Goal: Find specific page/section: Find specific page/section

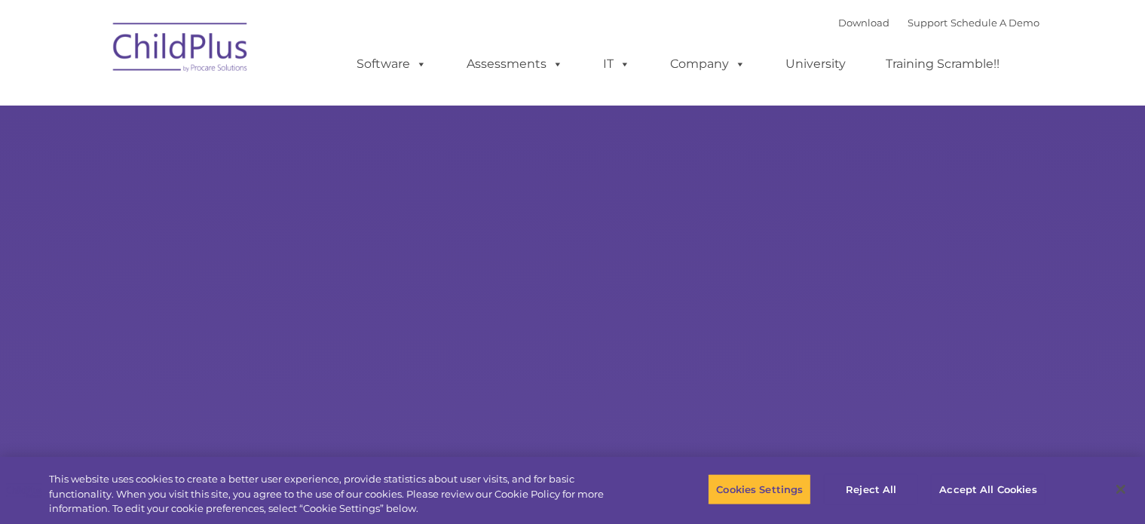
select select "MEDIUM"
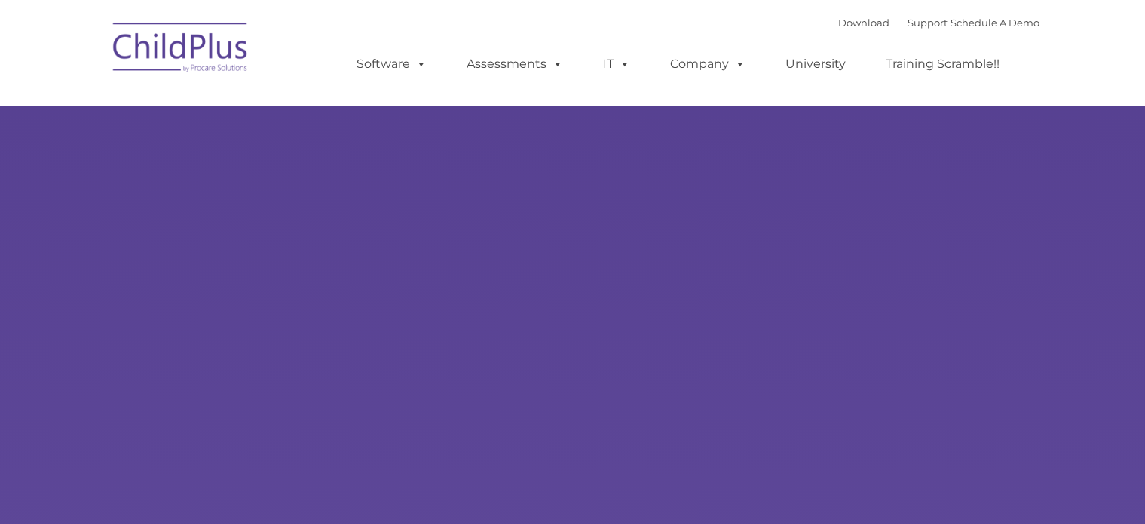
select select "MEDIUM"
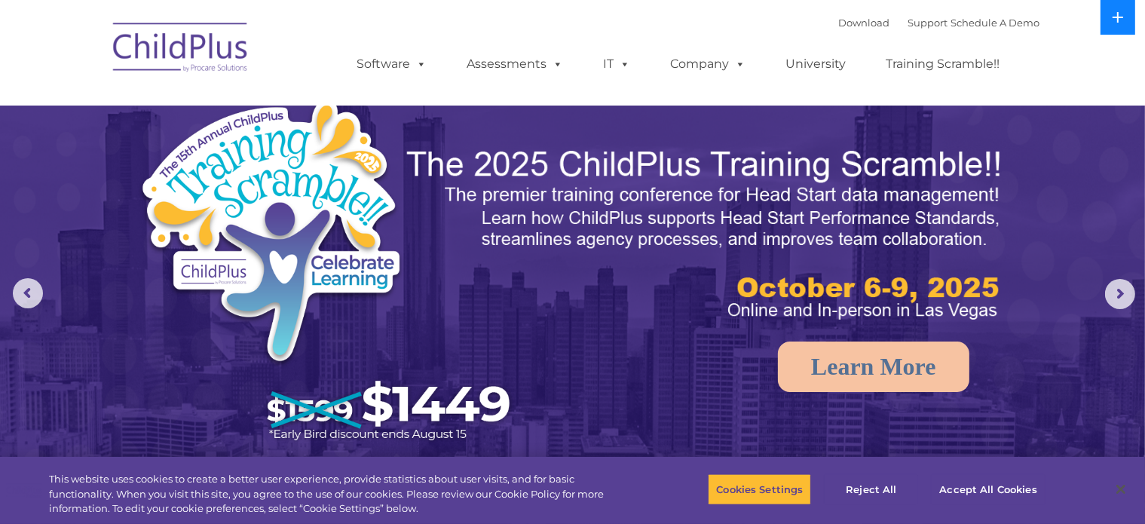
click at [1125, 17] on button at bounding box center [1117, 17] width 35 height 35
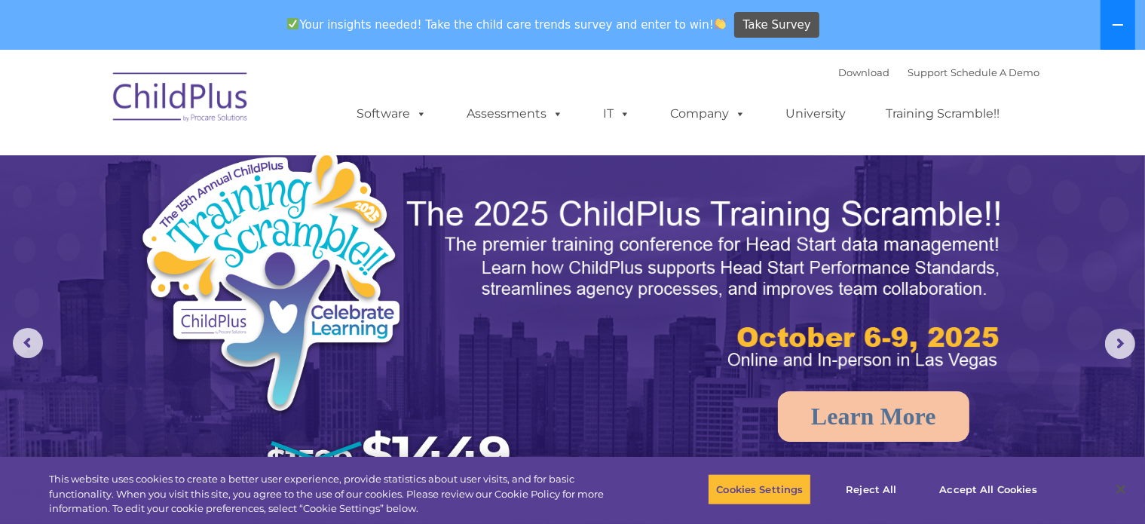
click at [1125, 17] on button at bounding box center [1117, 25] width 35 height 50
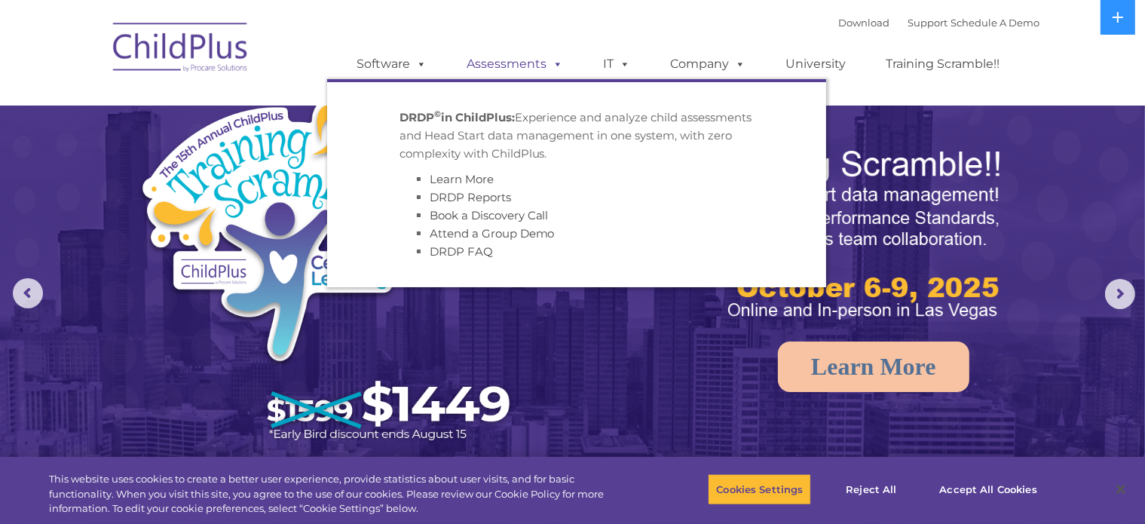
click at [560, 57] on span at bounding box center [555, 64] width 17 height 14
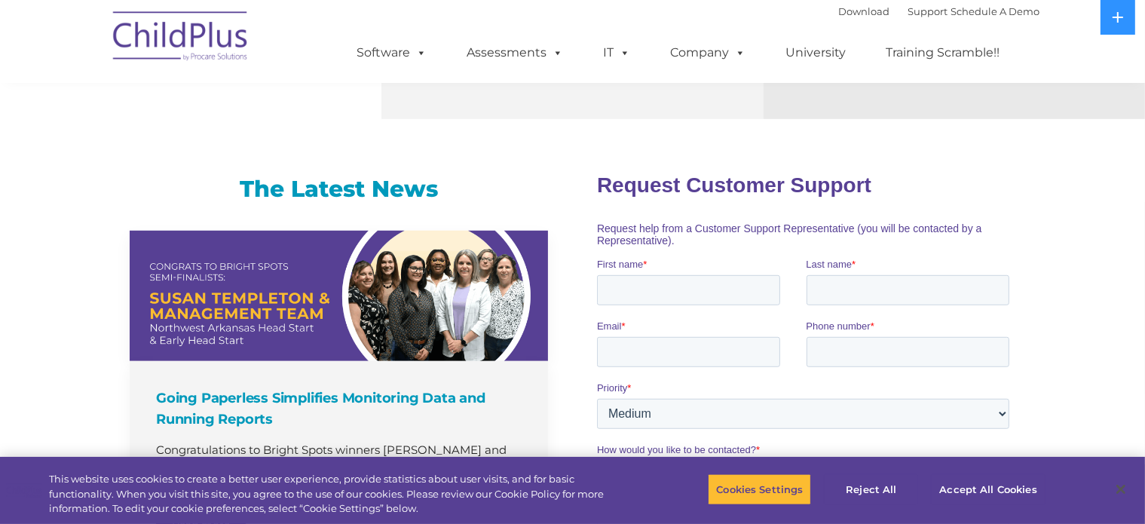
scroll to position [895, 0]
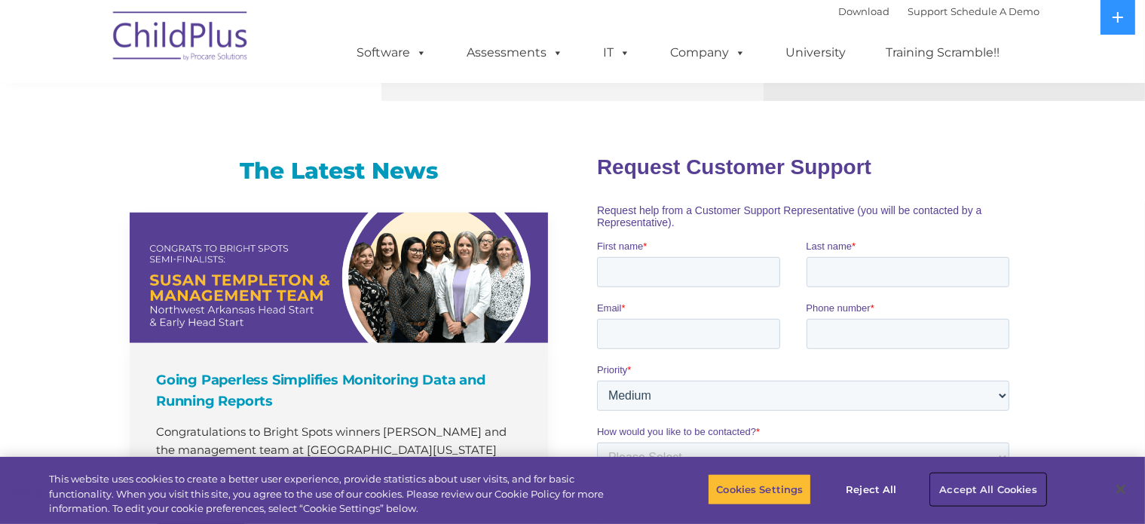
click at [974, 486] on button "Accept All Cookies" at bounding box center [988, 489] width 114 height 32
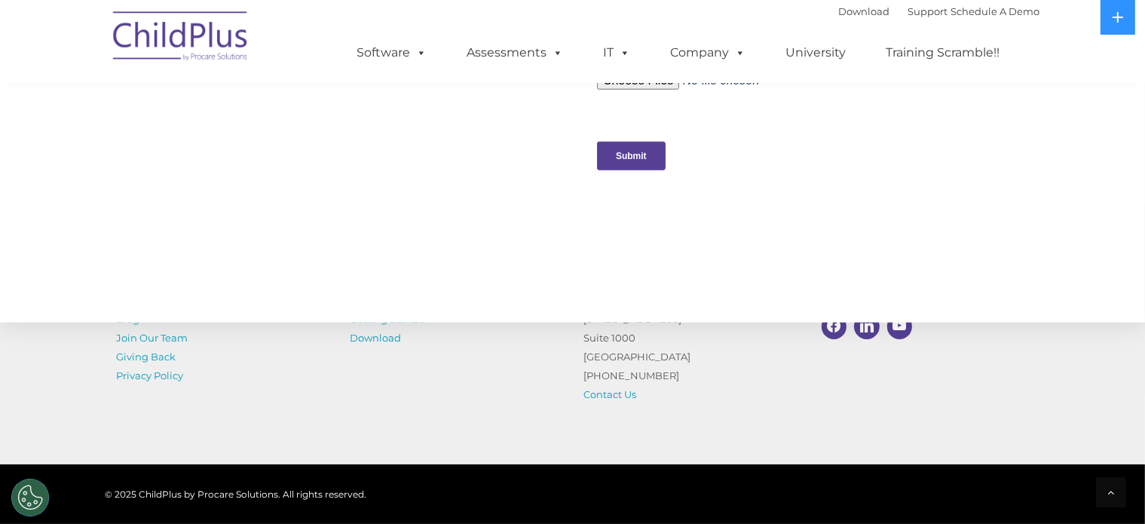
scroll to position [1569, 0]
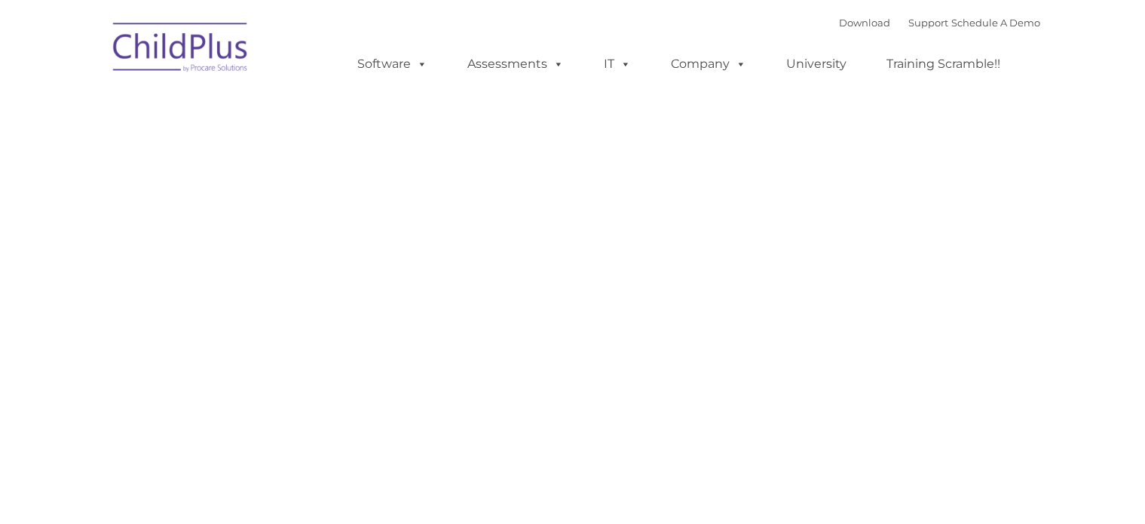
type input ""
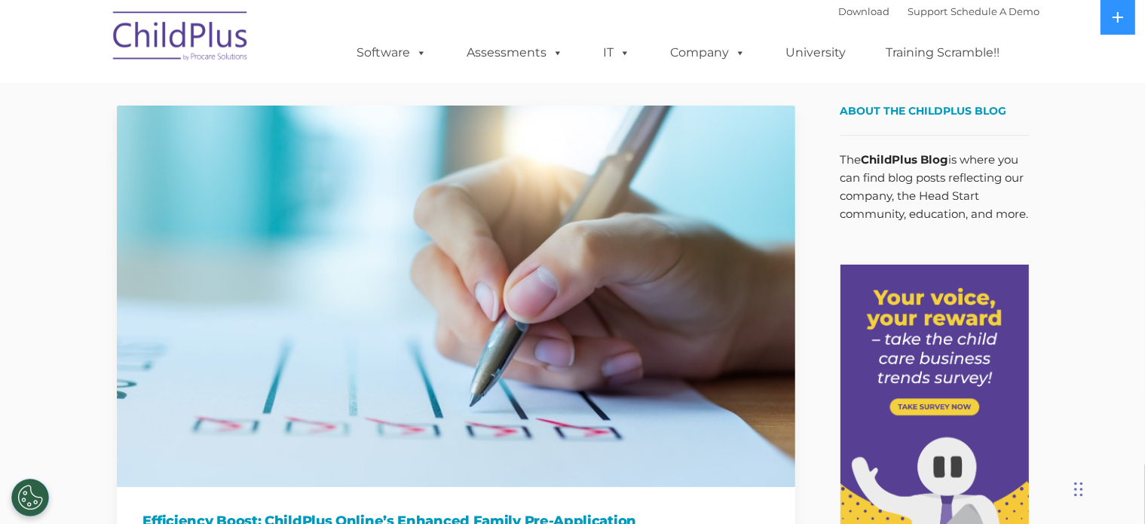
click at [675, 78] on ul "Software ChildPlus: The original and most widely-used Head Start data managemen…" at bounding box center [683, 53] width 713 height 60
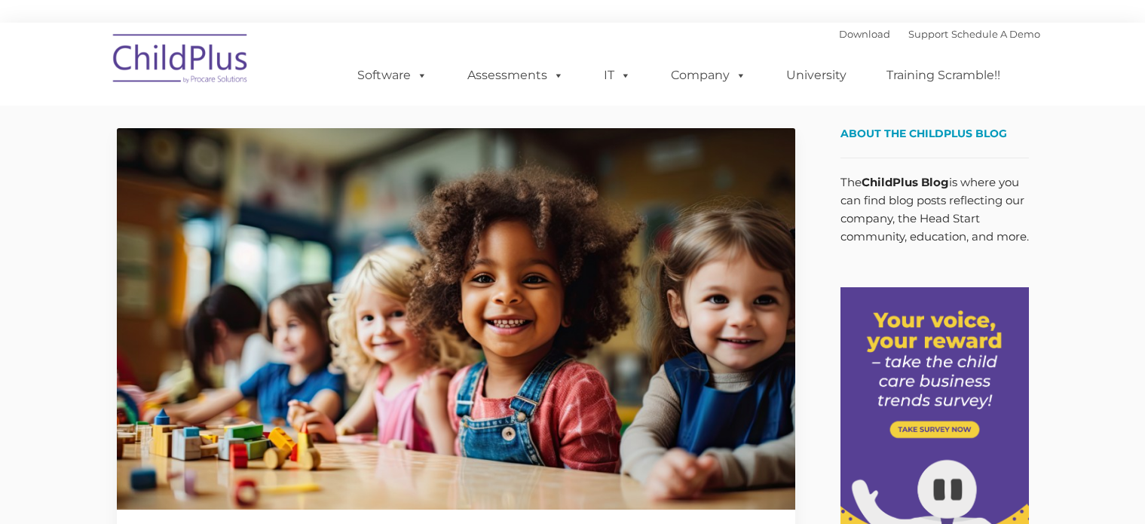
type input ""
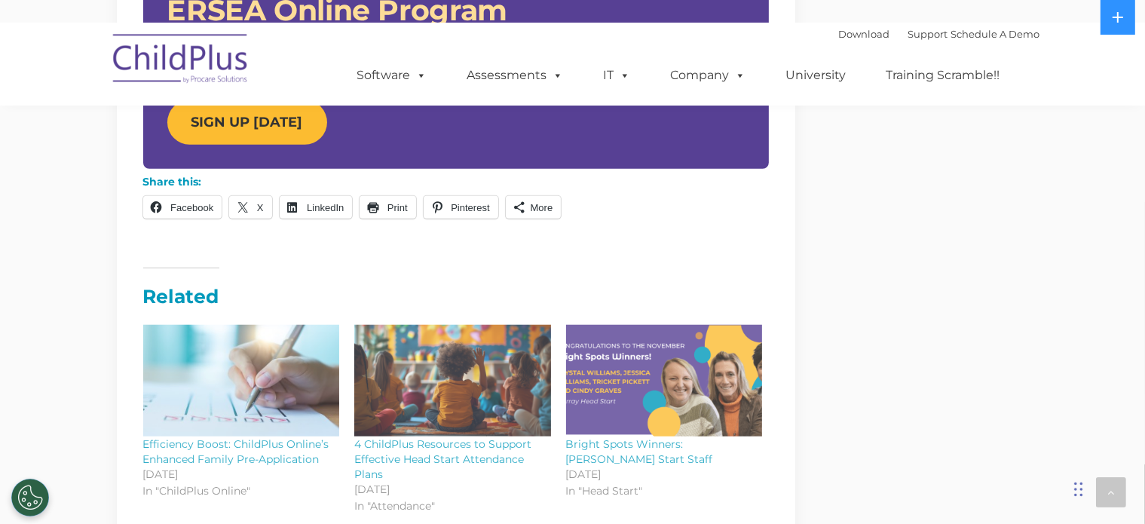
scroll to position [1437, 0]
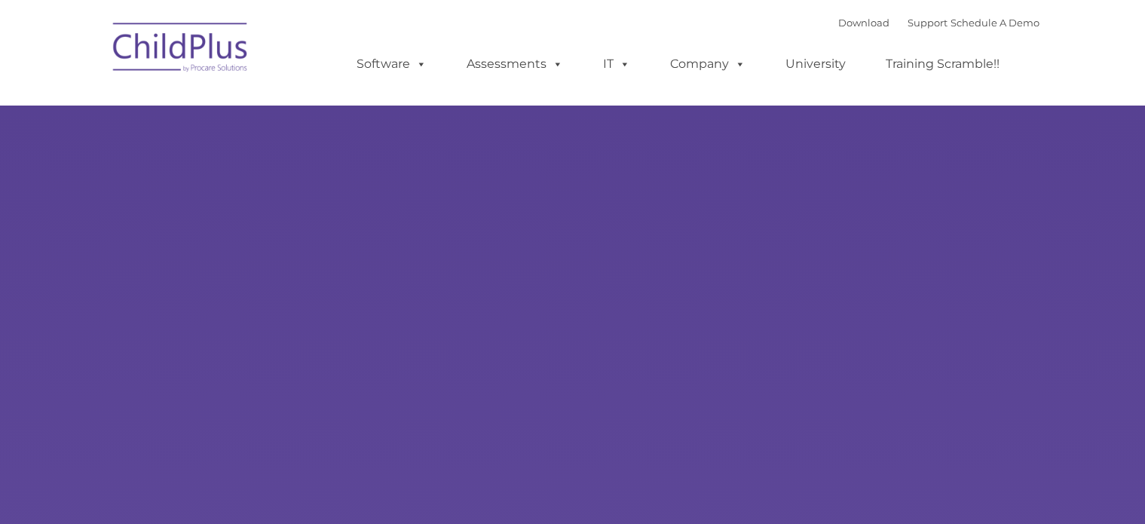
select select "MEDIUM"
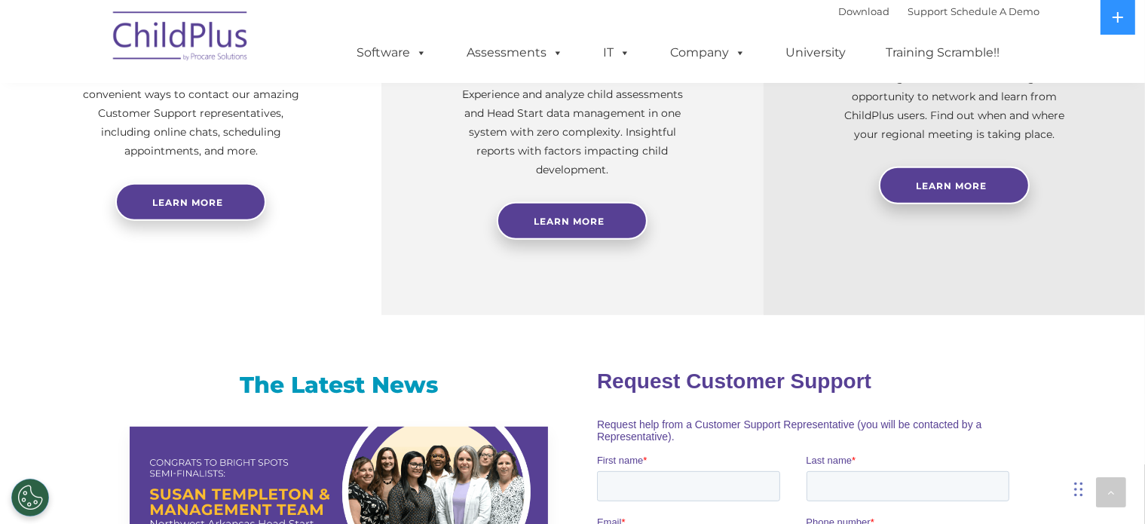
scroll to position [692, 0]
